Goal: Information Seeking & Learning: Check status

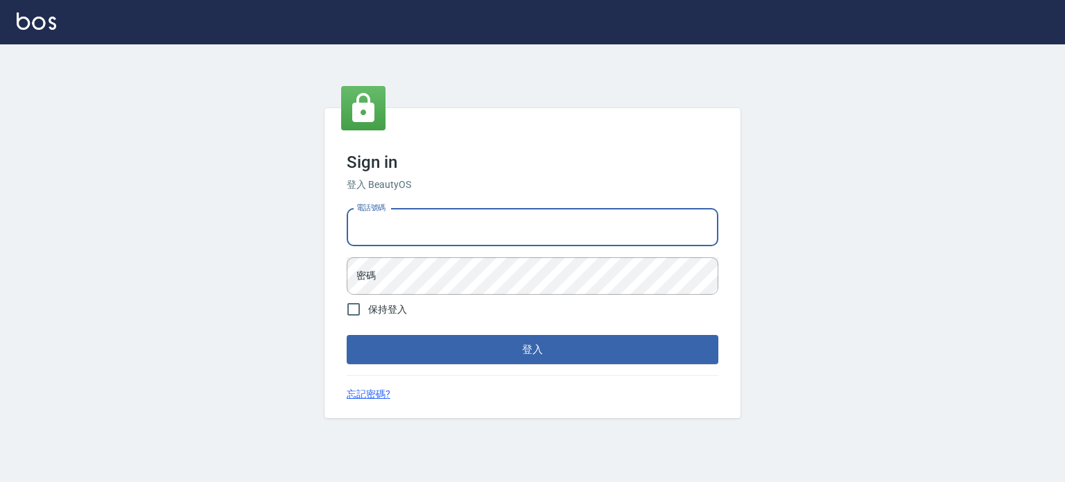
drag, startPoint x: 444, startPoint y: 227, endPoint x: 463, endPoint y: 245, distance: 26.5
click at [444, 227] on input "電話號碼" at bounding box center [533, 227] width 372 height 37
type input "0977239969"
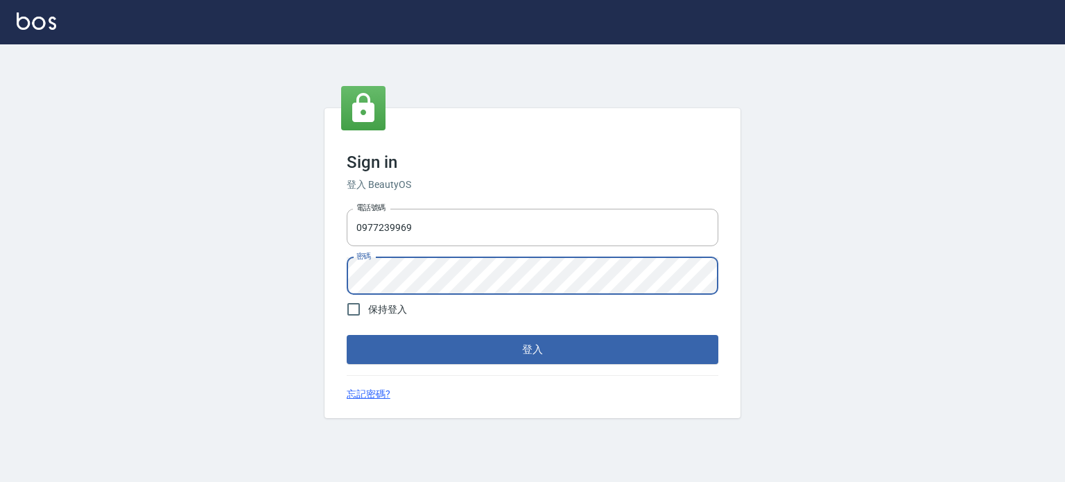
click at [347, 335] on button "登入" at bounding box center [533, 349] width 372 height 29
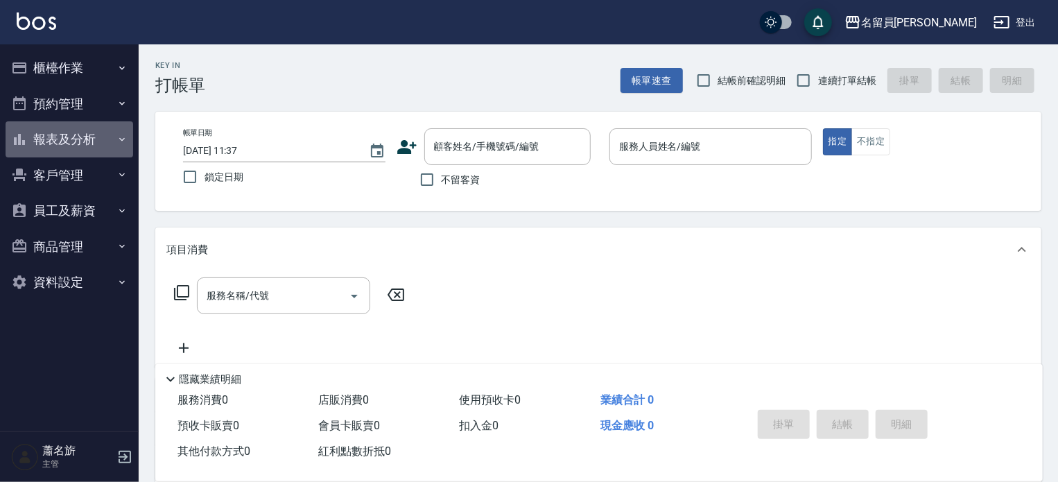
click at [37, 138] on button "報表及分析" at bounding box center [70, 139] width 128 height 36
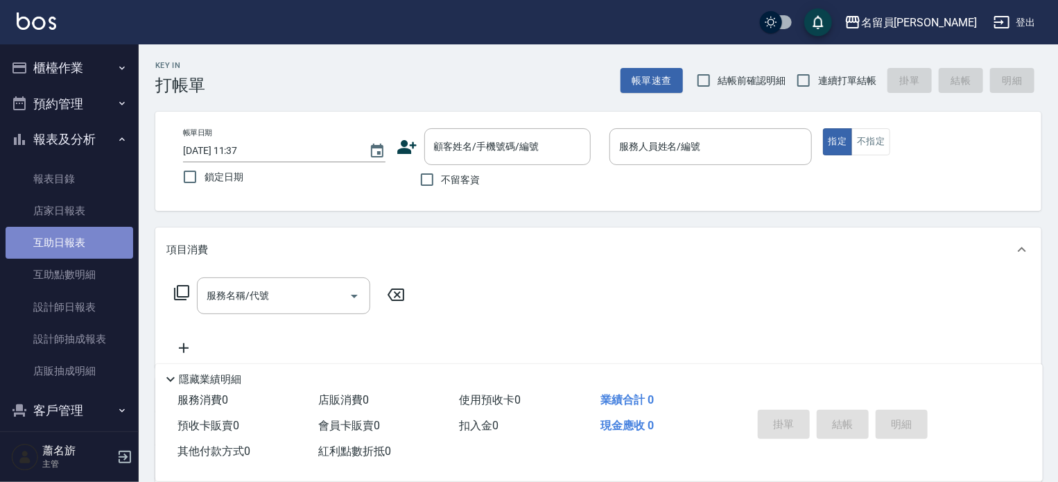
click at [89, 255] on link "互助日報表" at bounding box center [70, 243] width 128 height 32
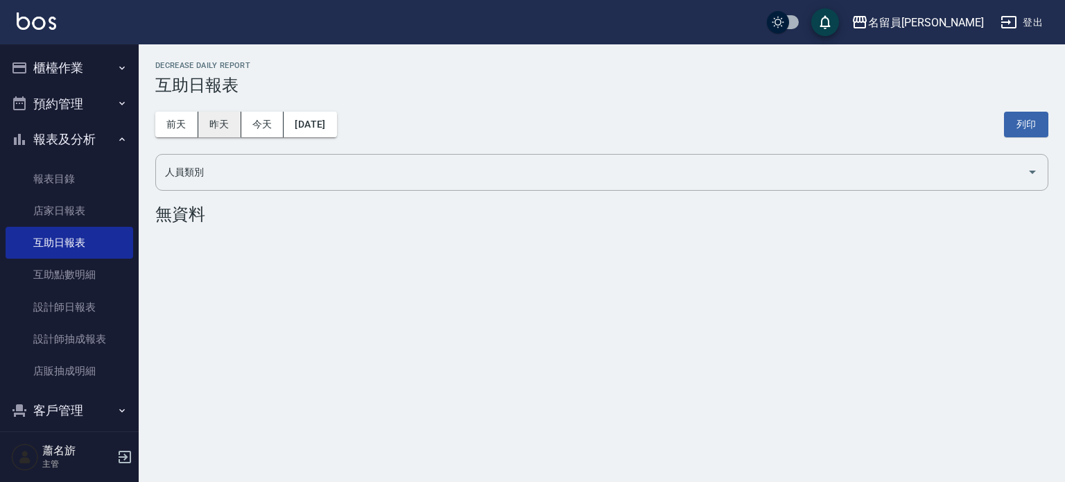
drag, startPoint x: 222, startPoint y: 121, endPoint x: 169, endPoint y: 124, distance: 52.8
click at [220, 121] on button "昨天" at bounding box center [219, 125] width 43 height 26
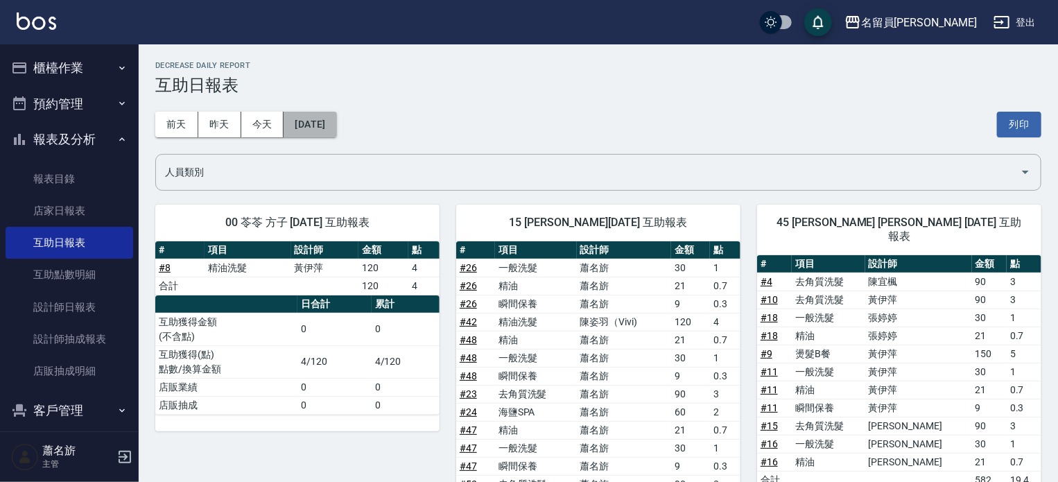
click at [336, 131] on button "[DATE]" at bounding box center [310, 125] width 53 height 26
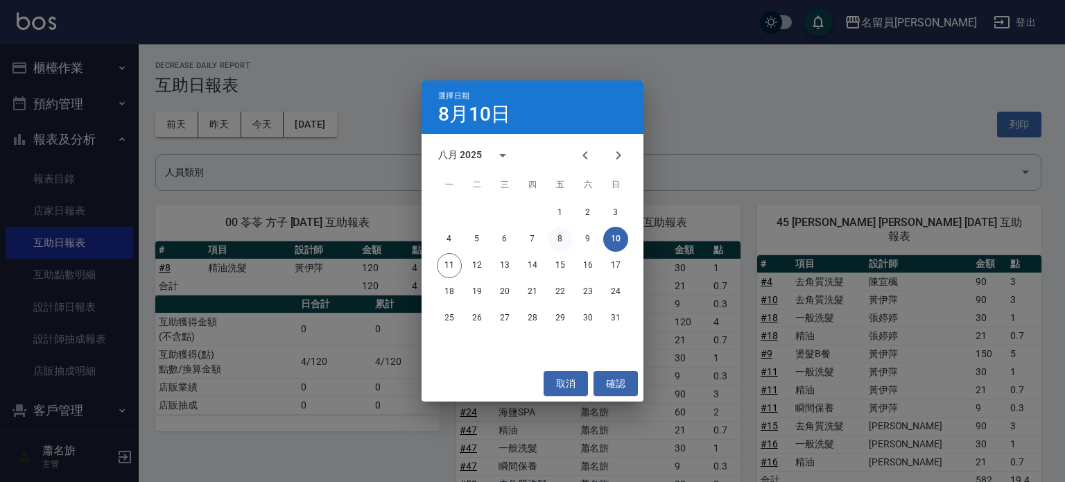
click at [562, 241] on button "8" at bounding box center [560, 239] width 25 height 25
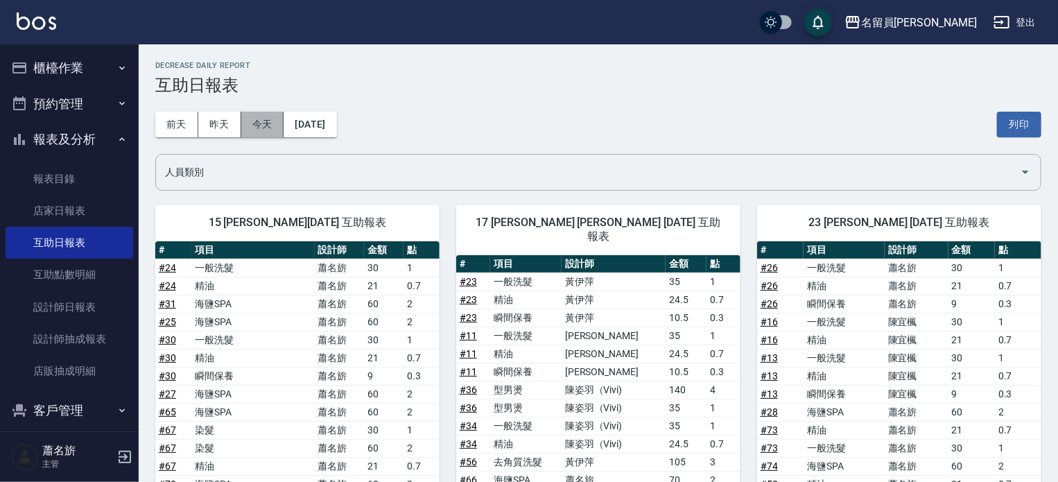
click at [253, 122] on button "今天" at bounding box center [262, 125] width 43 height 26
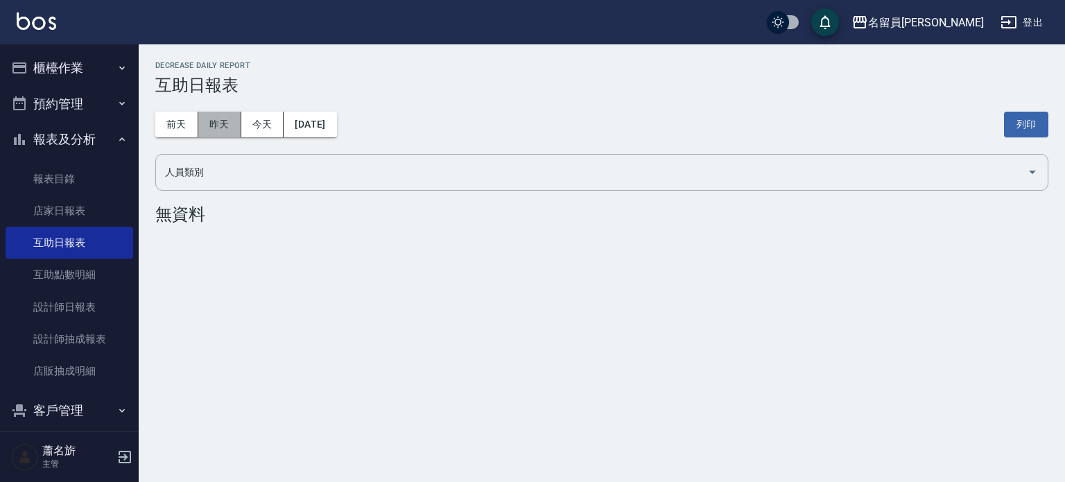
click at [230, 119] on button "昨天" at bounding box center [219, 125] width 43 height 26
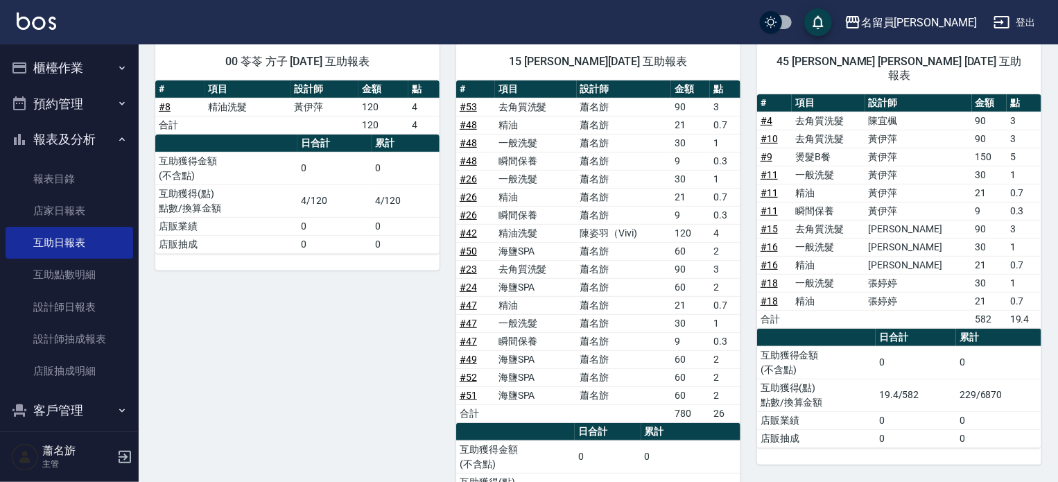
scroll to position [69, 0]
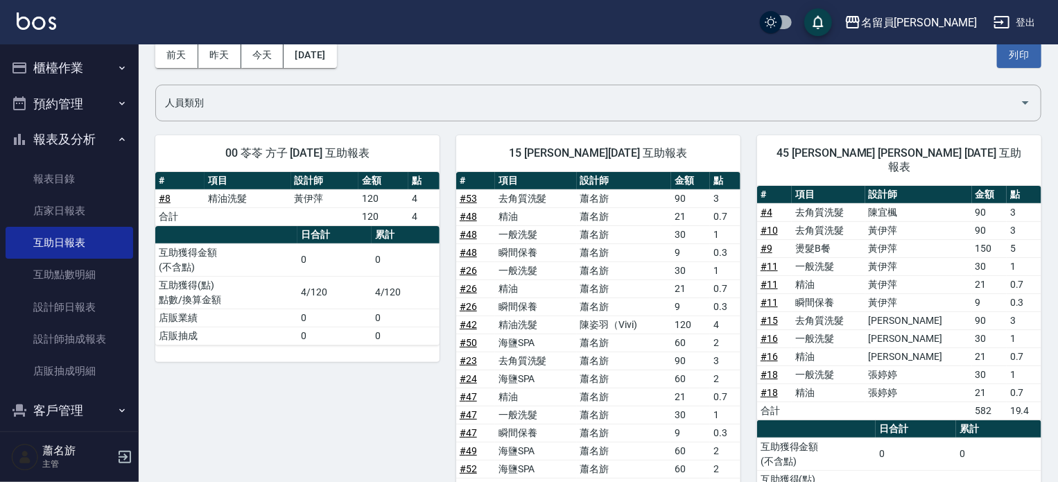
click at [83, 68] on button "櫃檯作業" at bounding box center [70, 68] width 128 height 36
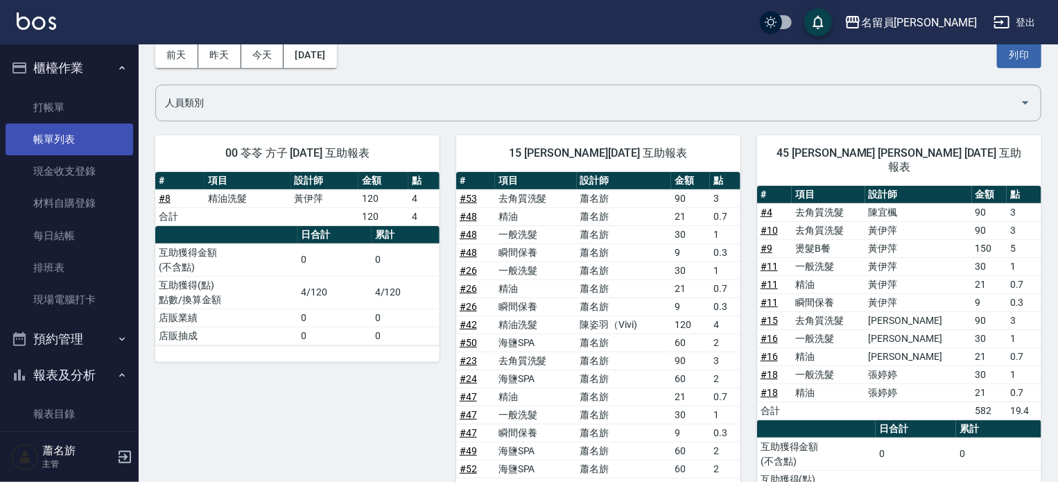
click at [59, 144] on link "帳單列表" at bounding box center [70, 139] width 128 height 32
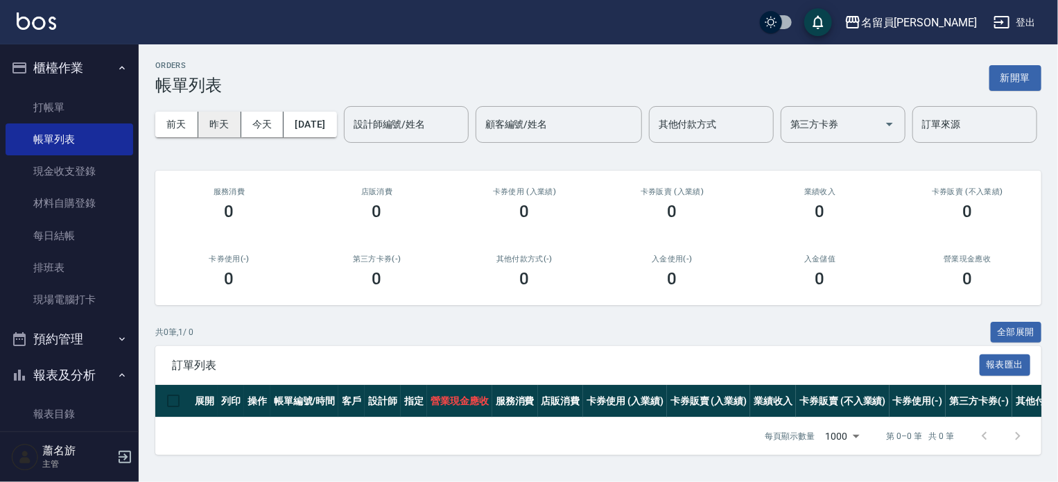
click at [211, 123] on button "昨天" at bounding box center [219, 125] width 43 height 26
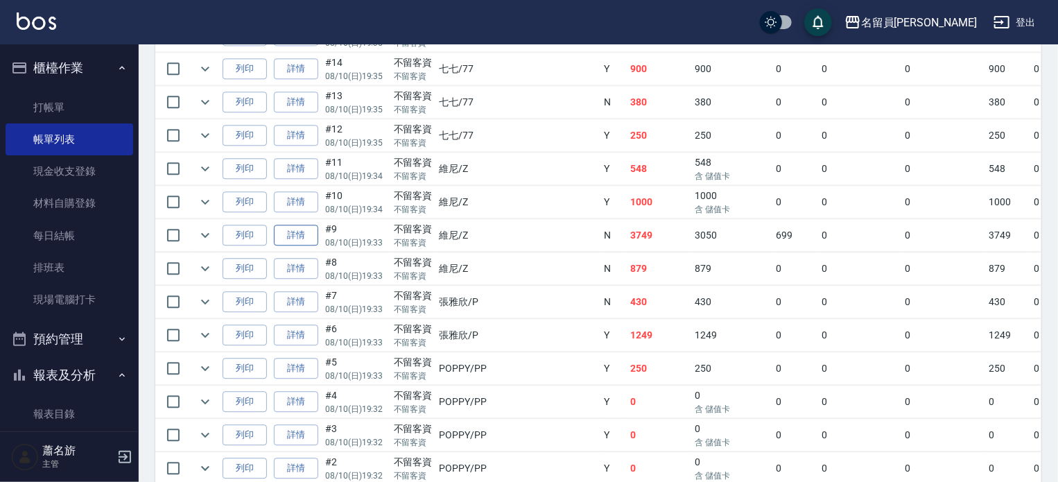
scroll to position [1664, 0]
click at [311, 245] on link "詳情" at bounding box center [296, 233] width 44 height 21
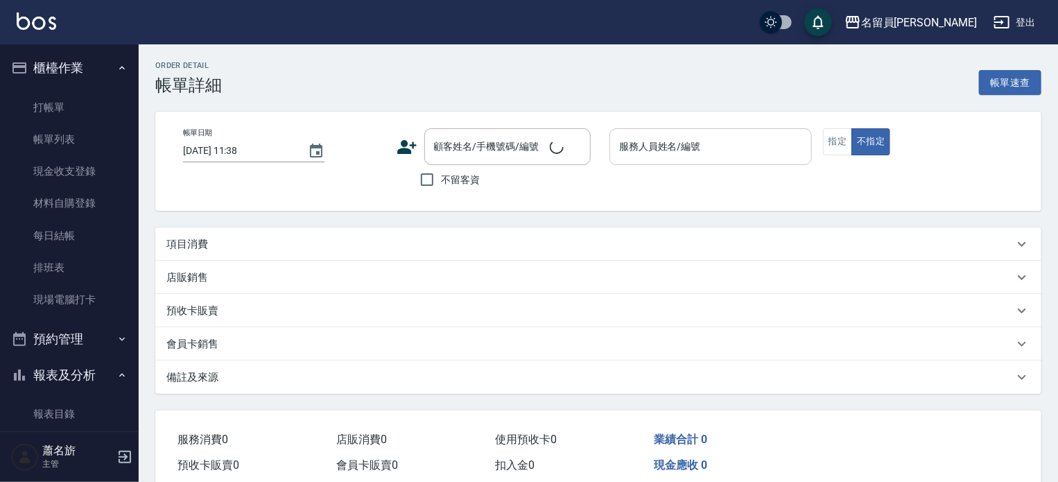
type input "[DATE] 19:33"
checkbox input "true"
type input "維尼-Z"
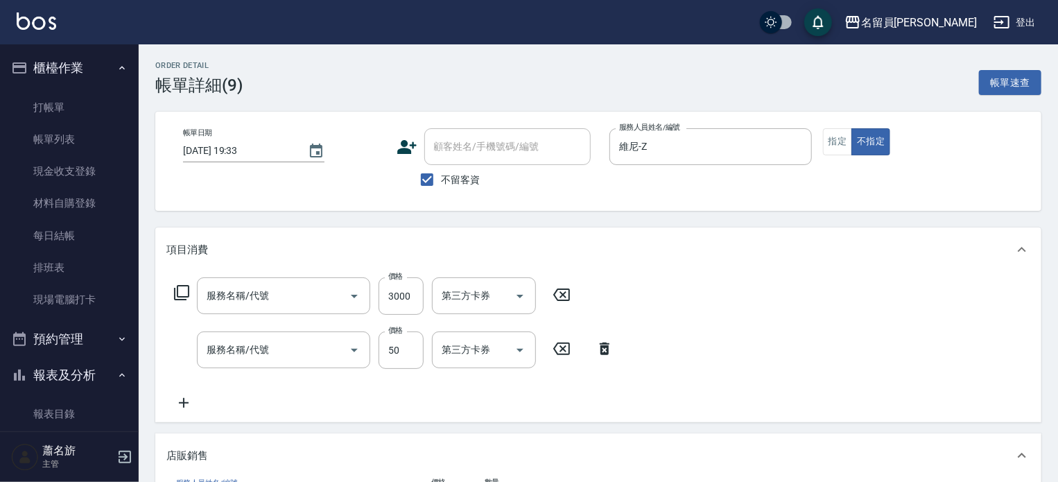
type input "燙髮B餐(31)"
type input "精油(889)"
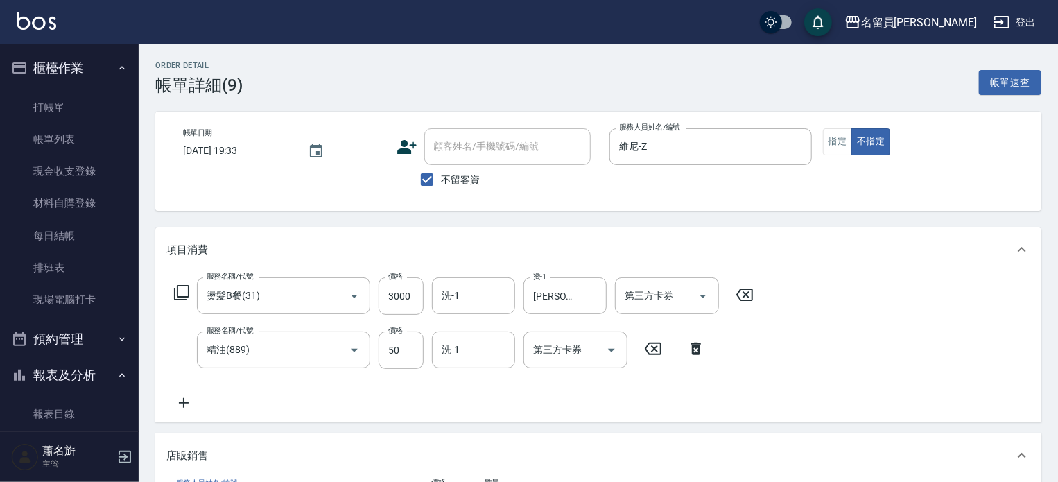
scroll to position [24, 0]
type input "水水沁涼洗護組"
click at [828, 132] on button "指定" at bounding box center [838, 141] width 30 height 27
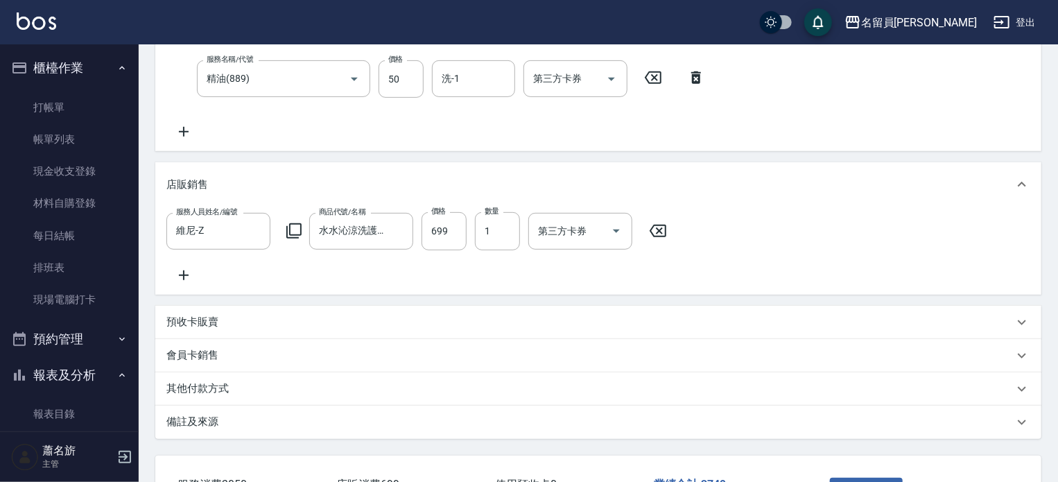
scroll to position [385, 0]
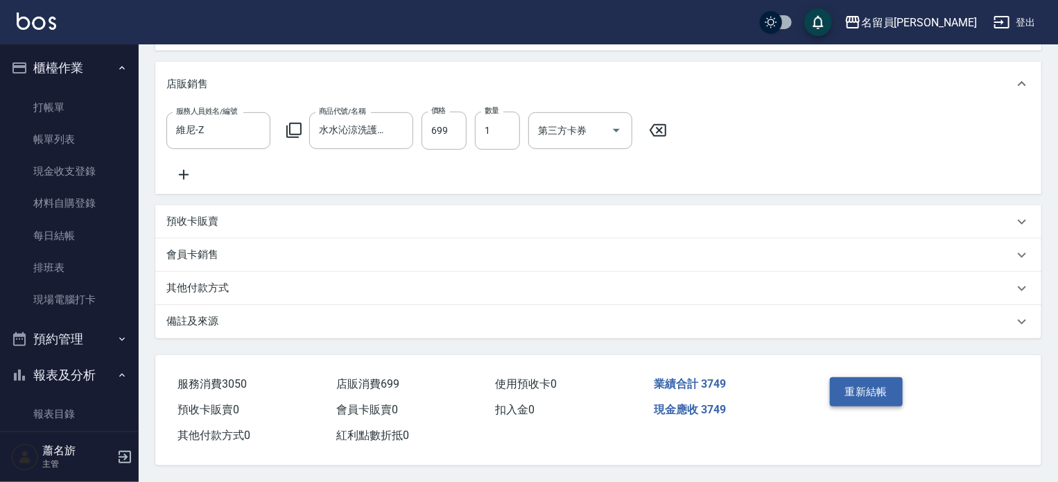
click at [871, 381] on button "重新結帳" at bounding box center [866, 391] width 73 height 29
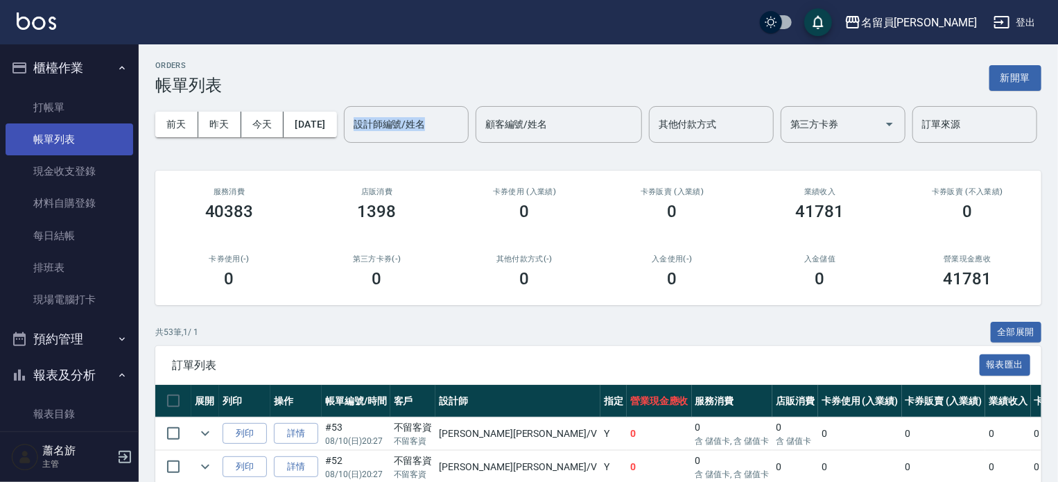
drag, startPoint x: 286, startPoint y: 174, endPoint x: 125, endPoint y: 125, distance: 168.7
click at [260, 154] on div "[DATE] [DATE] [DATE] [DATE] 設計師編號/姓名 設計師編號/姓名 顧客編號/姓名 顧客編號/姓名 其他付款方式 其他付款方式 第三方…" at bounding box center [598, 124] width 886 height 59
click at [324, 130] on button "[DATE]" at bounding box center [310, 125] width 53 height 26
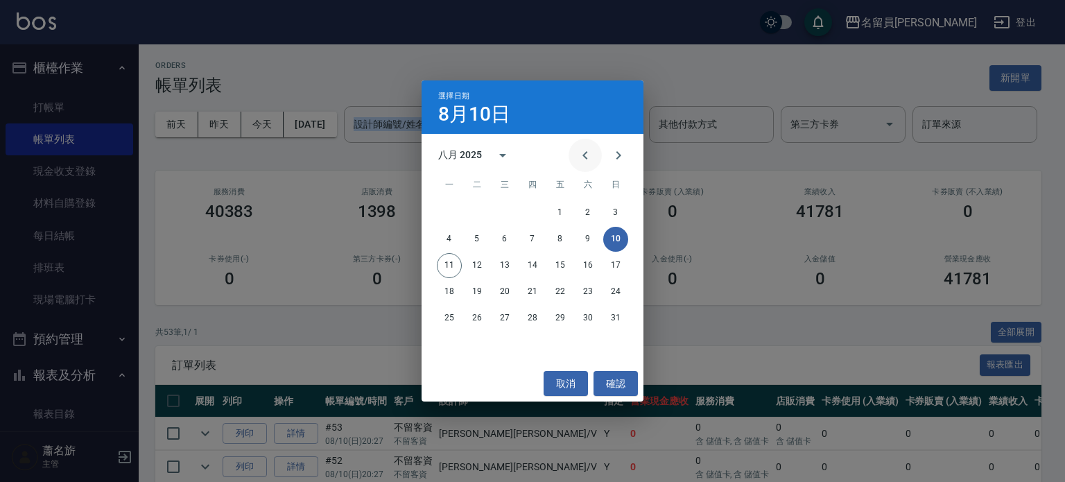
click at [589, 155] on icon "Previous month" at bounding box center [585, 155] width 17 height 17
drag, startPoint x: 76, startPoint y: 154, endPoint x: 116, endPoint y: 161, distance: 40.1
click at [94, 162] on div "選擇日期 8月10日 七月 2025 一 二 三 四 五 六 日 1 2 3 4 5 6 7 8 9 10 11 12 13 14 15 16 17 18 1…" at bounding box center [532, 241] width 1065 height 482
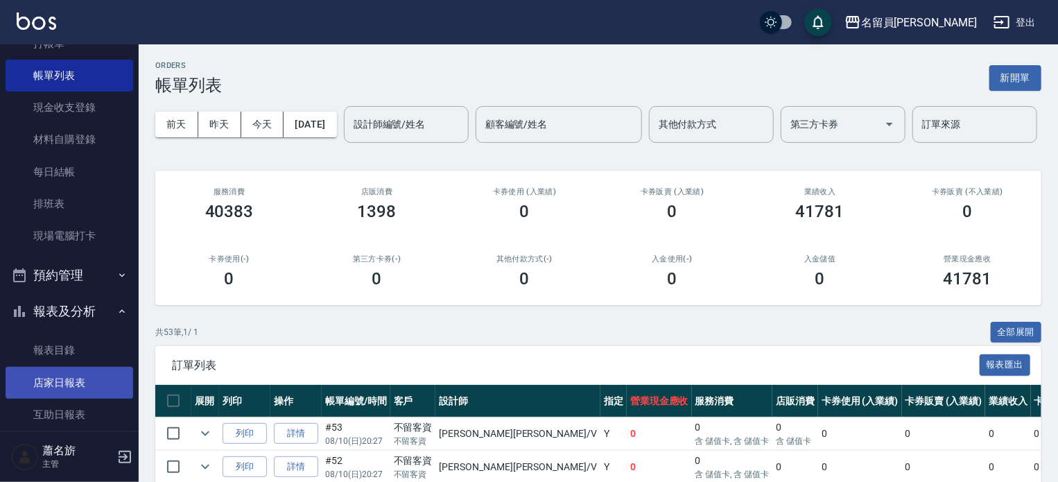
scroll to position [208, 0]
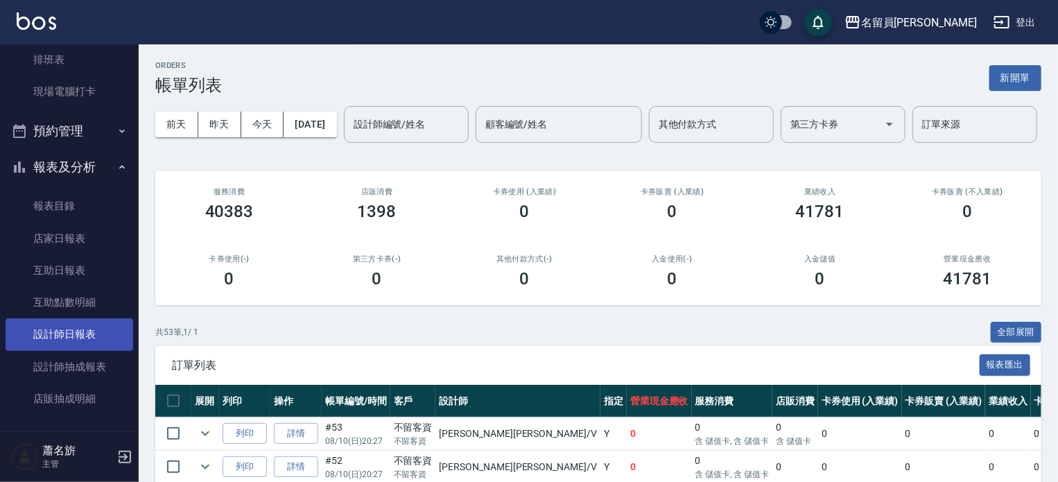
drag, startPoint x: 72, startPoint y: 344, endPoint x: 67, endPoint y: 336, distance: 9.0
click at [71, 343] on link "設計師日報表" at bounding box center [70, 334] width 128 height 32
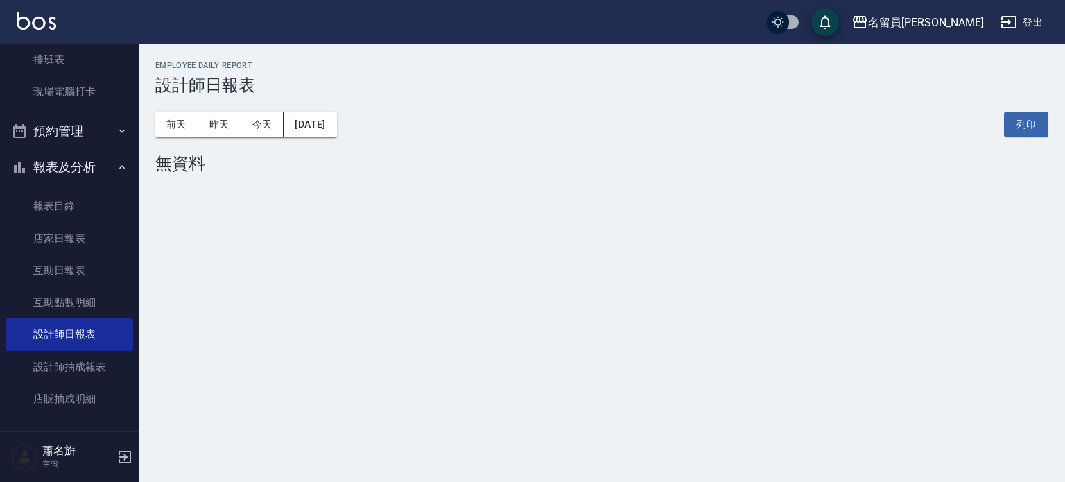
drag, startPoint x: 277, startPoint y: 144, endPoint x: 291, endPoint y: 137, distance: 15.8
click at [277, 144] on div "[DATE] [DATE] [DATE] [DATE] 列印" at bounding box center [601, 124] width 893 height 59
click at [311, 121] on button "[DATE]" at bounding box center [310, 125] width 53 height 26
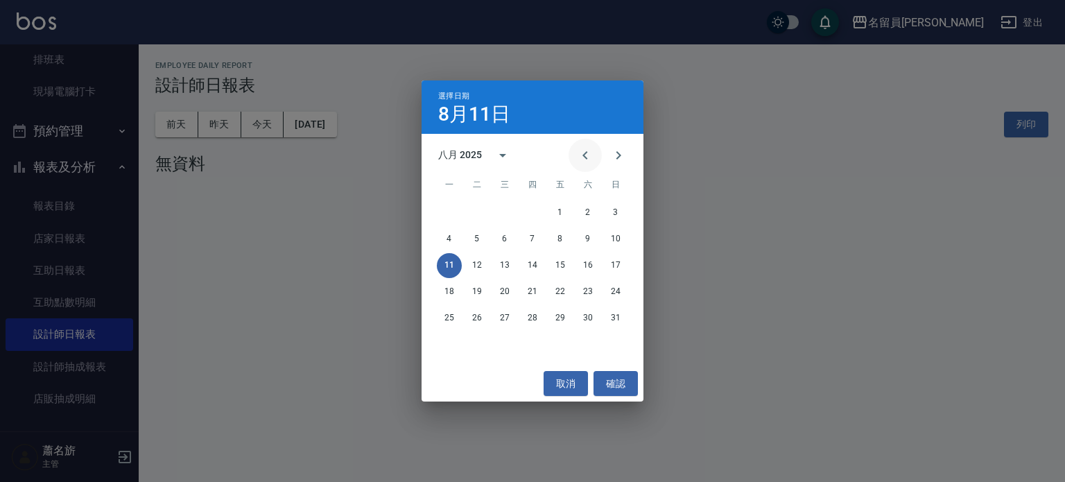
click at [583, 160] on icon "Previous month" at bounding box center [585, 155] width 17 height 17
click at [528, 313] on button "31" at bounding box center [532, 318] width 25 height 25
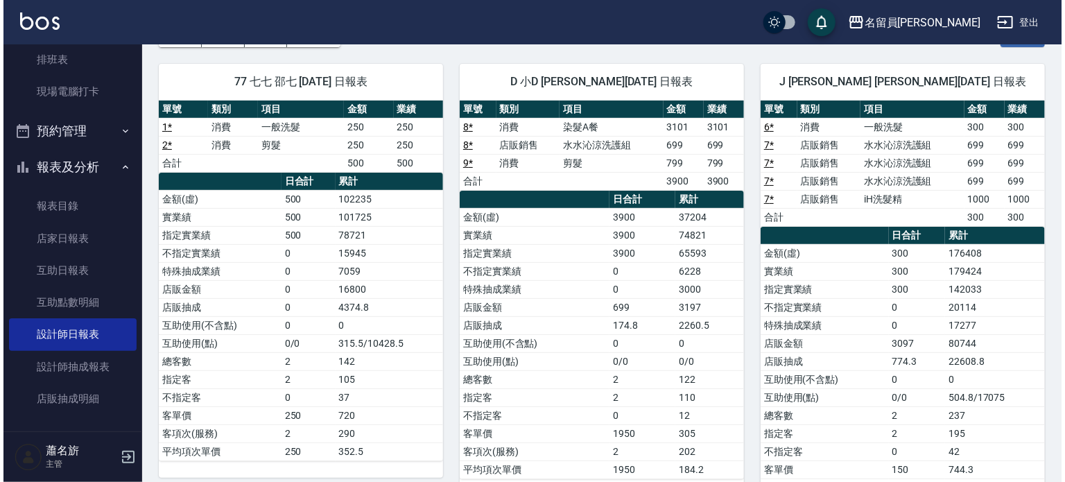
scroll to position [69, 0]
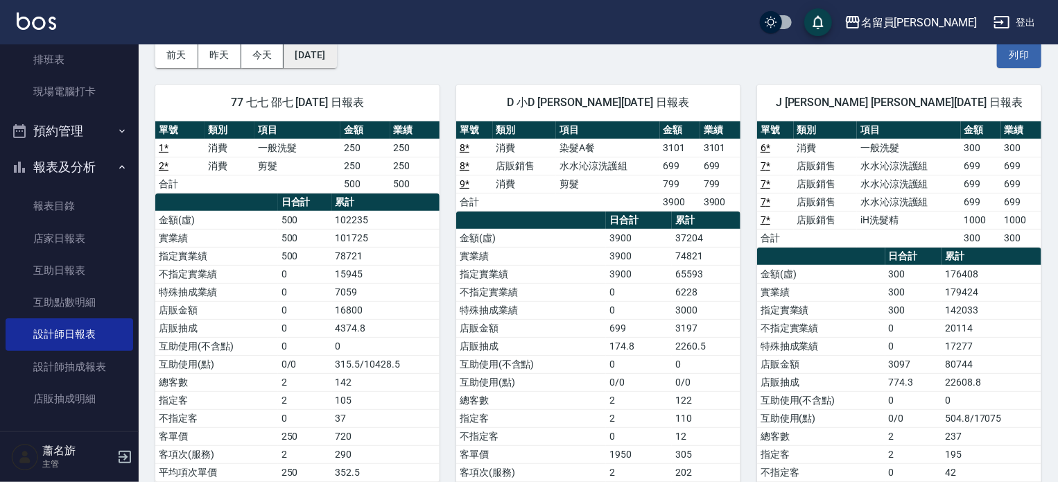
click at [307, 51] on button "[DATE]" at bounding box center [310, 55] width 53 height 26
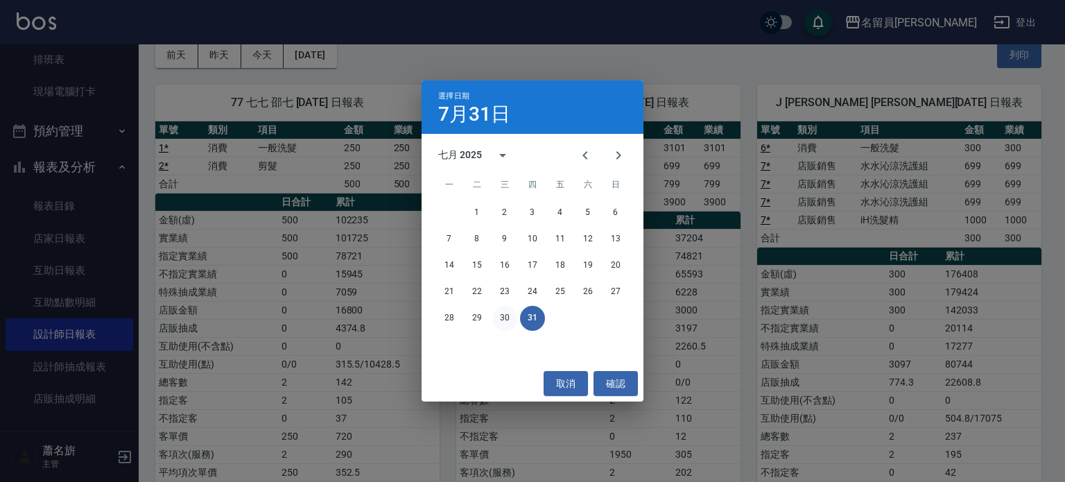
click at [510, 318] on button "30" at bounding box center [504, 318] width 25 height 25
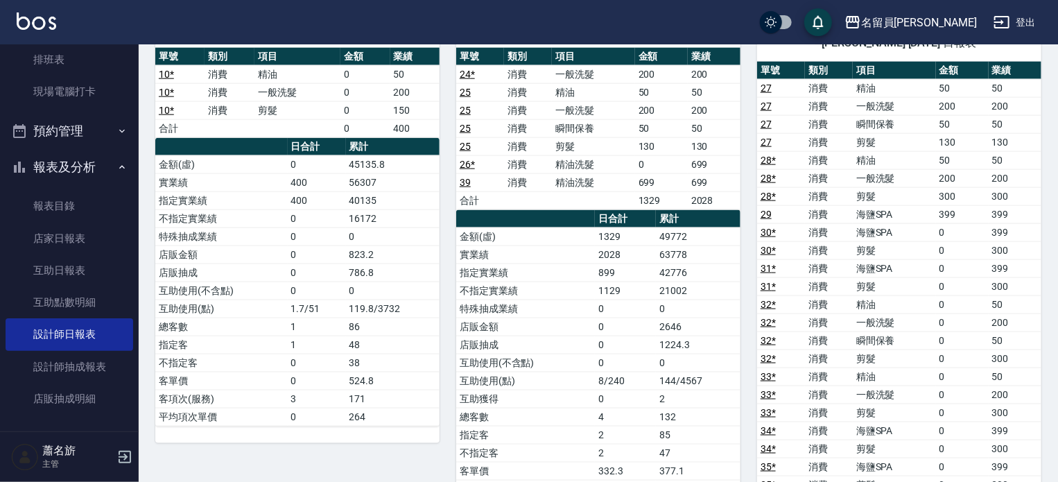
scroll to position [832, 0]
